Goal: Register for event/course

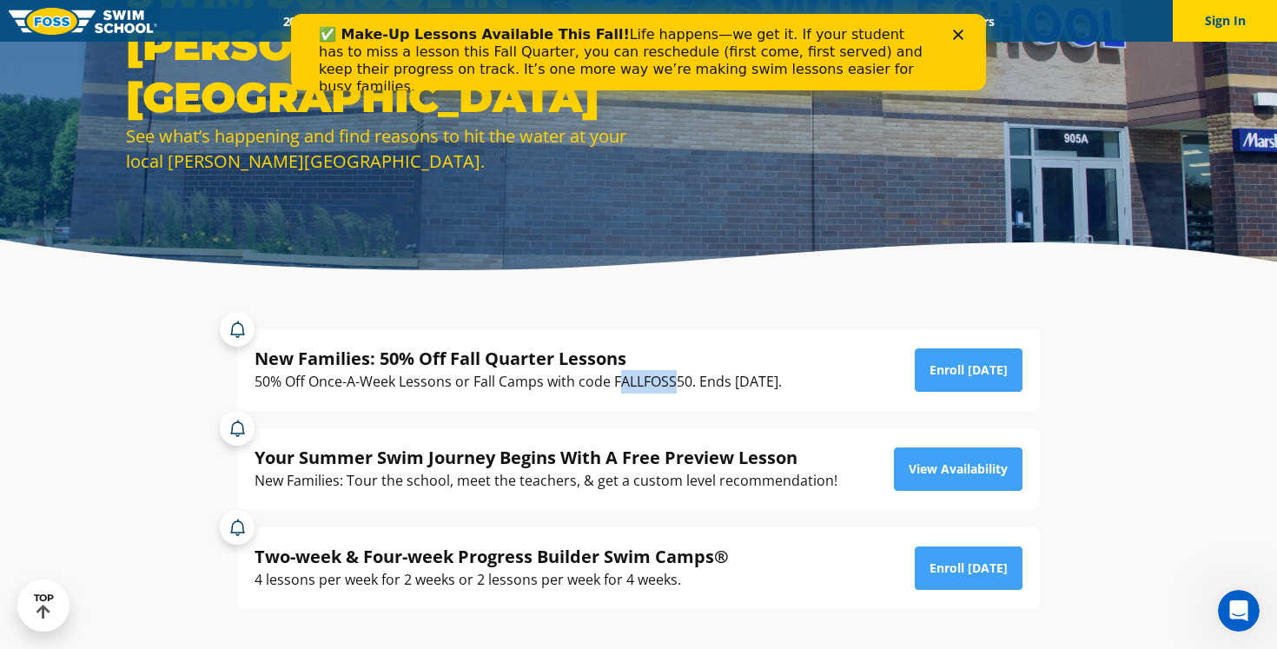
drag, startPoint x: 618, startPoint y: 384, endPoint x: 673, endPoint y: 382, distance: 55.6
click at [673, 382] on div "50% Off Once-A-Week Lessons or Fall Camps with code FALLFOSS50. Ends [DATE]." at bounding box center [517, 381] width 527 height 23
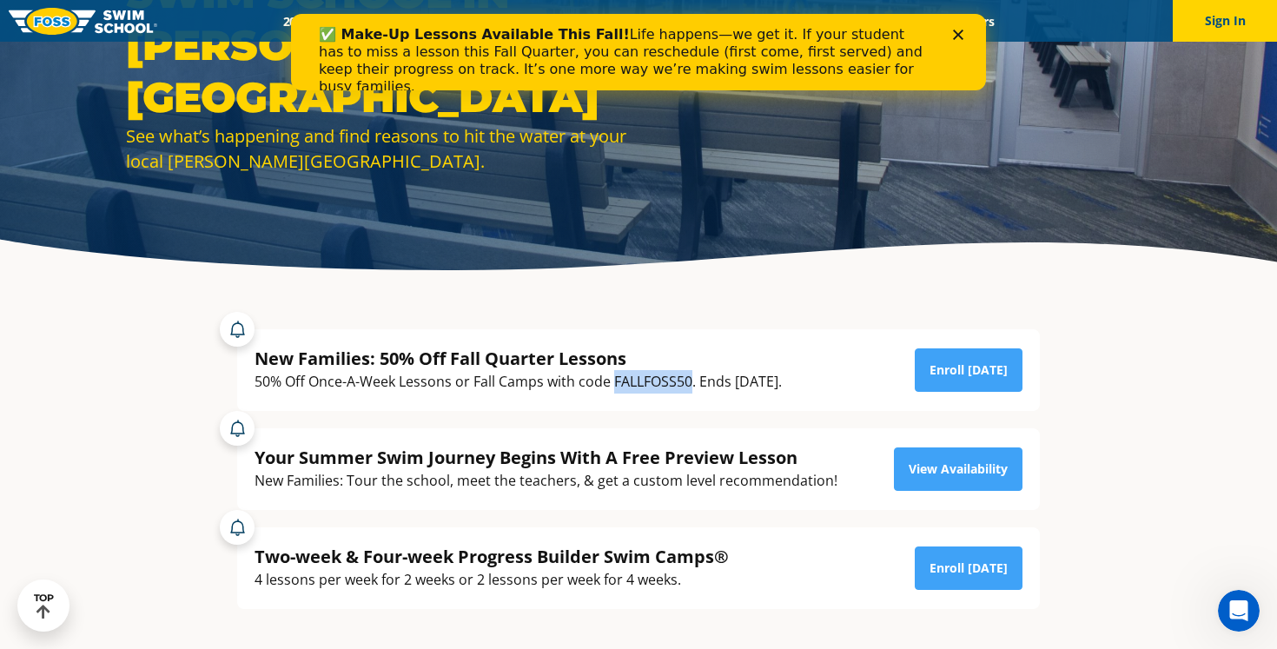
drag, startPoint x: 613, startPoint y: 388, endPoint x: 694, endPoint y: 386, distance: 80.8
click at [694, 386] on div "50% Off Once-A-Week Lessons or Fall Camps with code FALLFOSS50. Ends [DATE]." at bounding box center [517, 381] width 527 height 23
copy div "FALLFOSS50"
click at [983, 367] on link "Enroll [DATE]" at bounding box center [969, 369] width 108 height 43
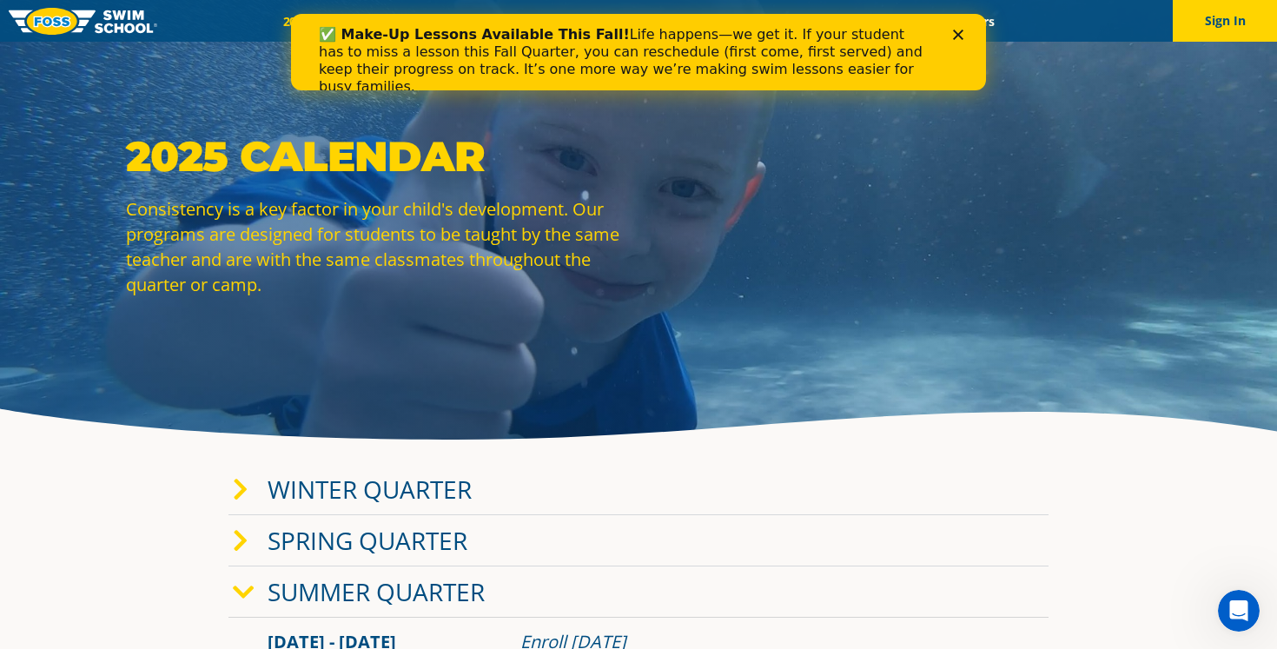
click at [958, 30] on icon "Close" at bounding box center [958, 35] width 10 height 10
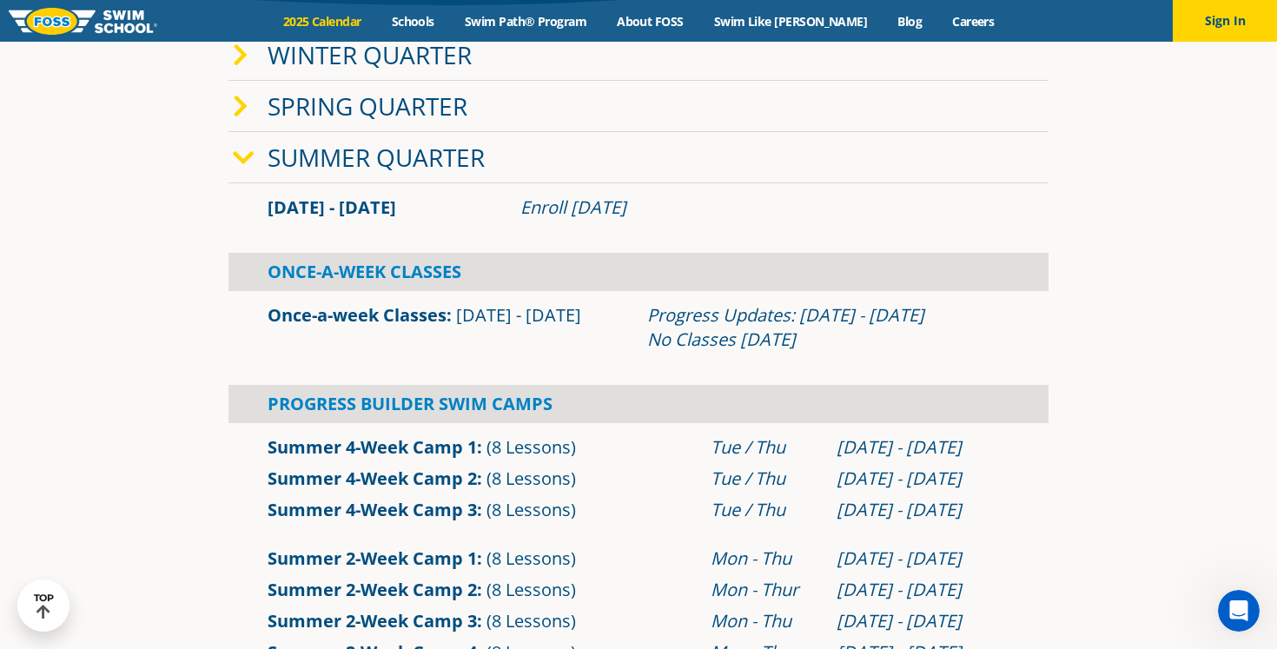
scroll to position [21, 0]
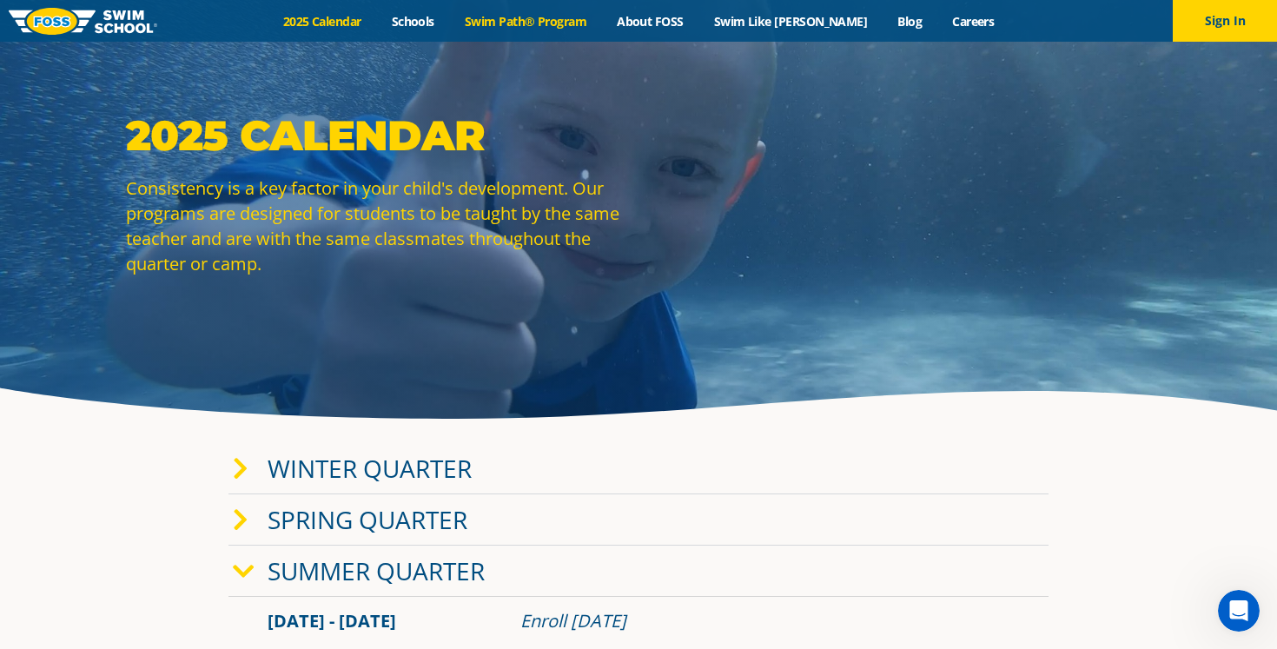
click at [570, 16] on link "Swim Path® Program" at bounding box center [525, 21] width 152 height 17
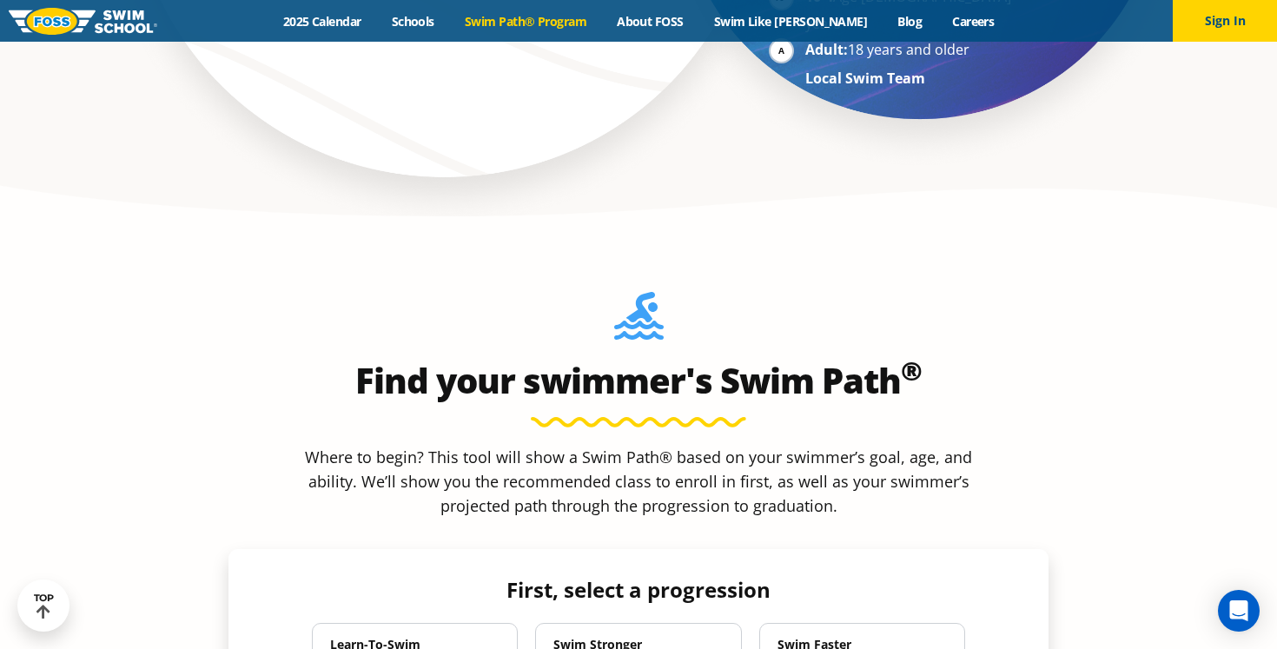
scroll to position [1603, 0]
